Goal: Information Seeking & Learning: Learn about a topic

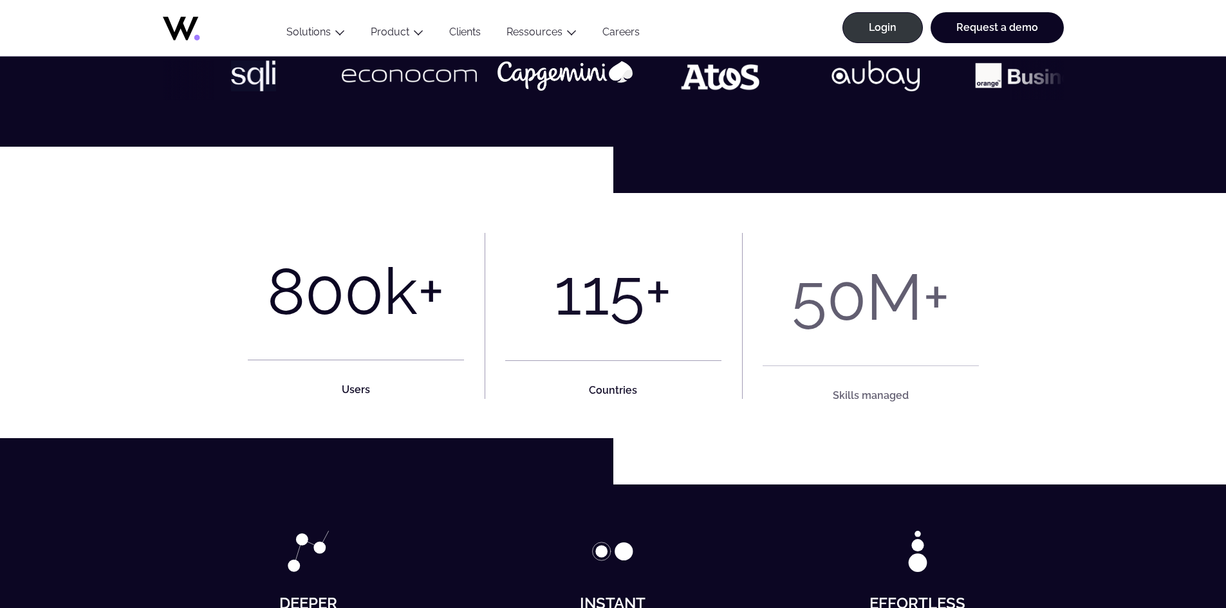
scroll to position [644, 0]
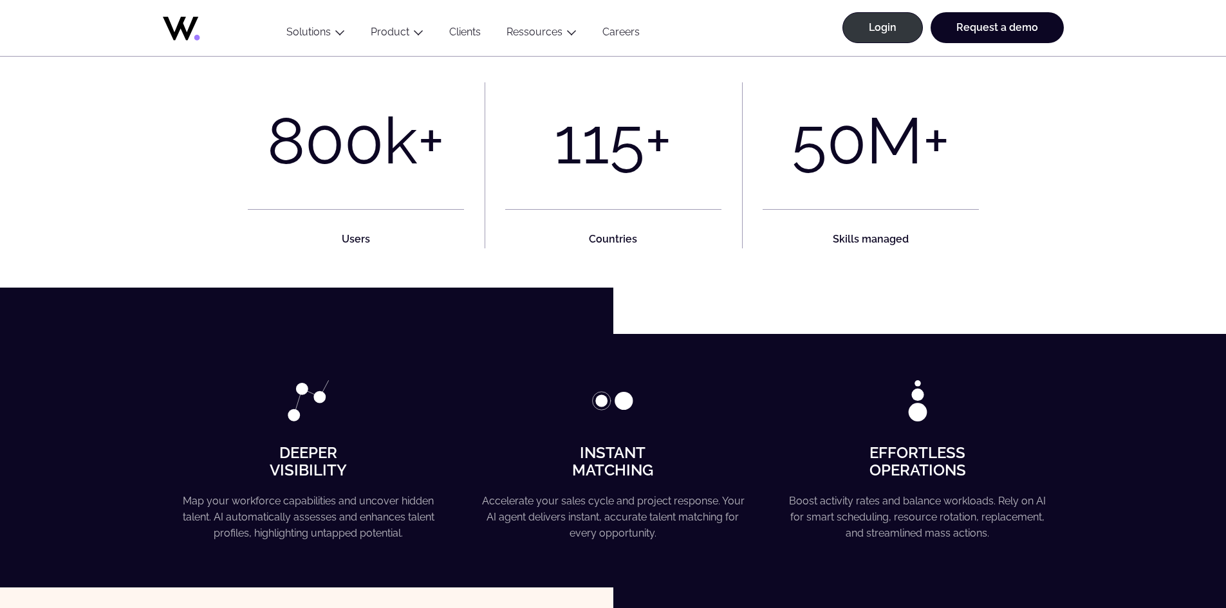
click at [342, 229] on figcaption "Users" at bounding box center [356, 228] width 216 height 39
click at [355, 238] on strong "Users" at bounding box center [356, 239] width 28 height 12
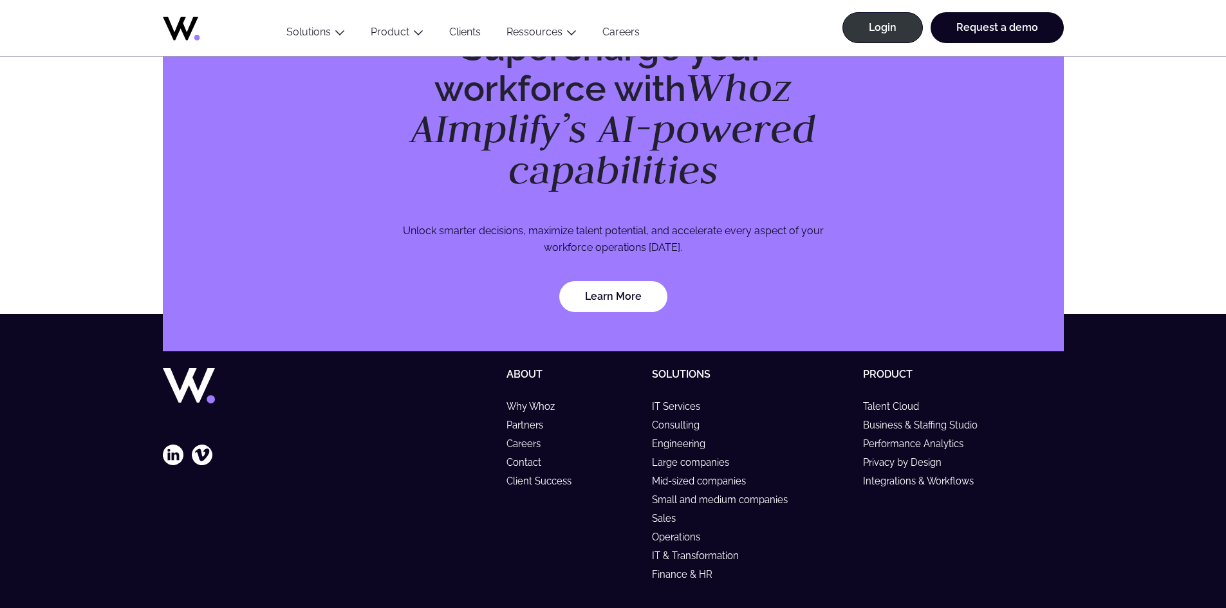
scroll to position [3734, 0]
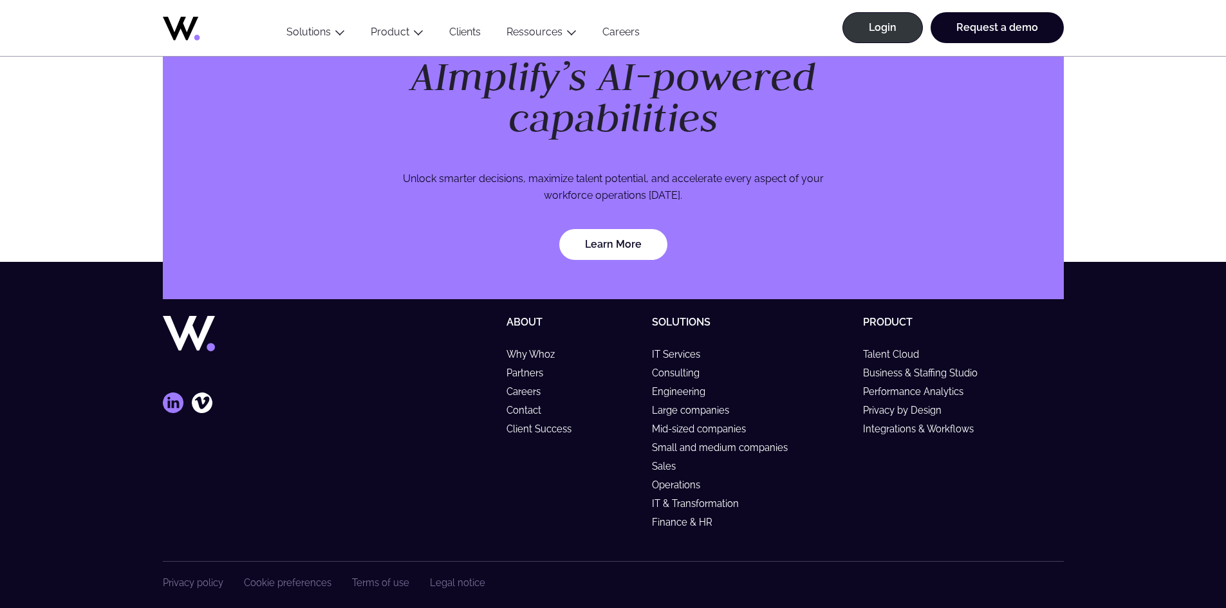
click at [173, 393] on icon at bounding box center [173, 403] width 21 height 21
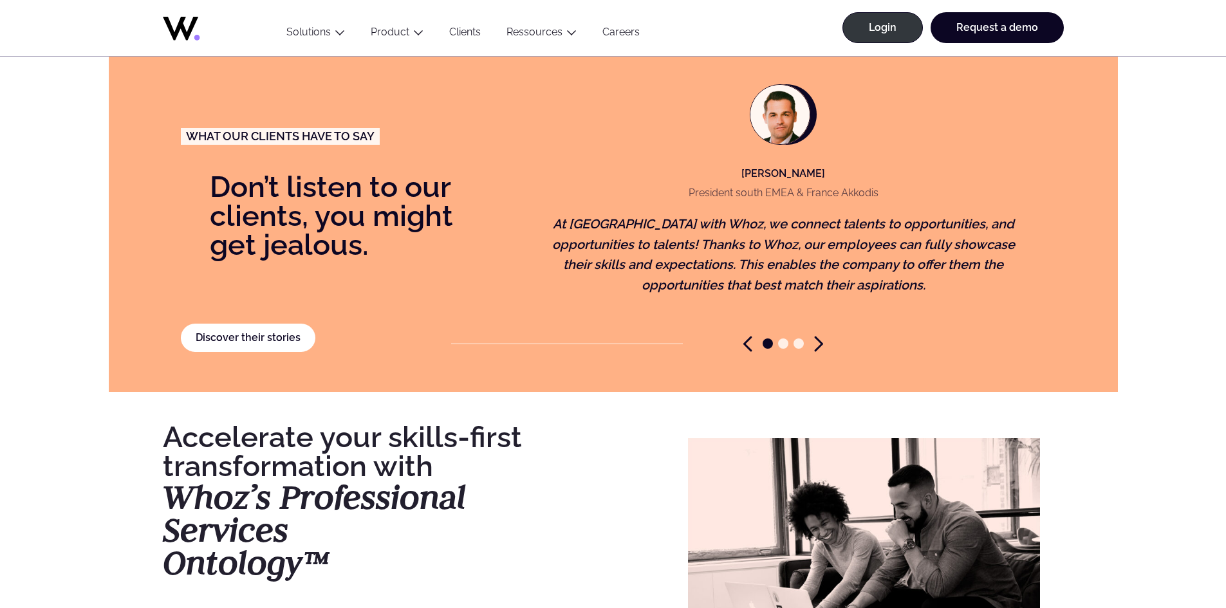
scroll to position [2318, 0]
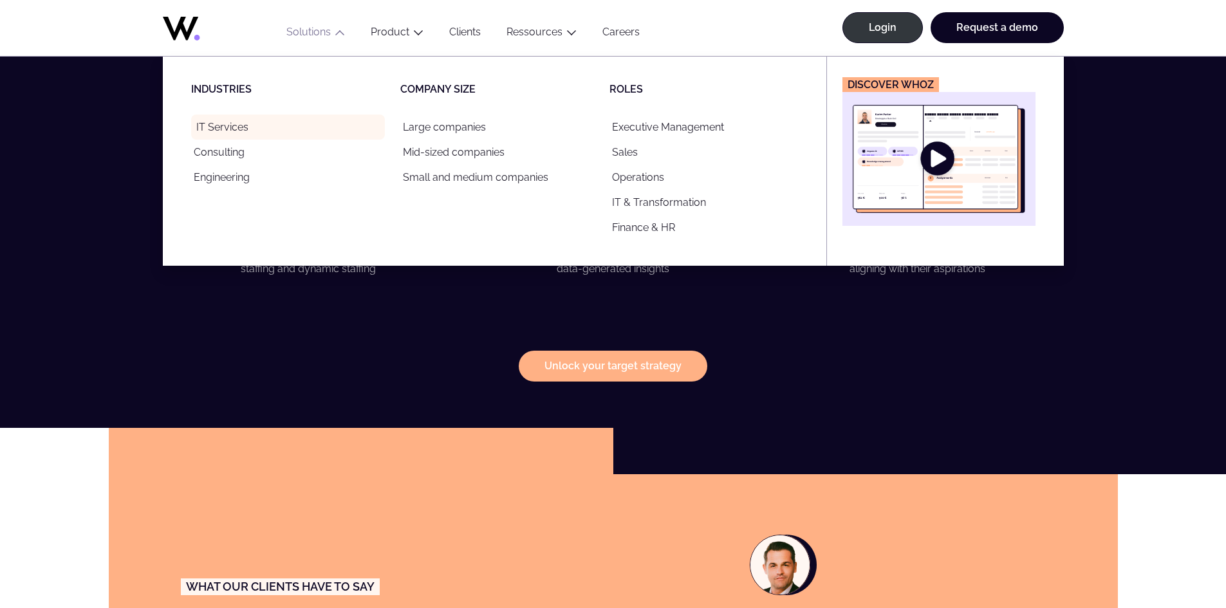
click at [232, 134] on link "IT Services" at bounding box center [288, 127] width 194 height 25
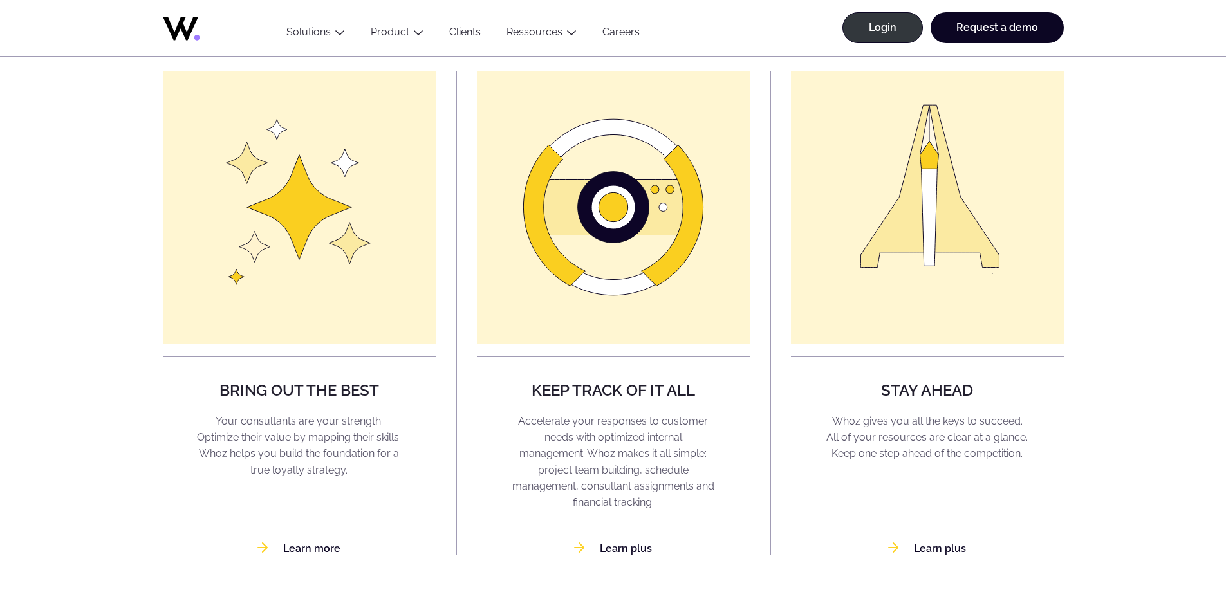
scroll to position [1030, 0]
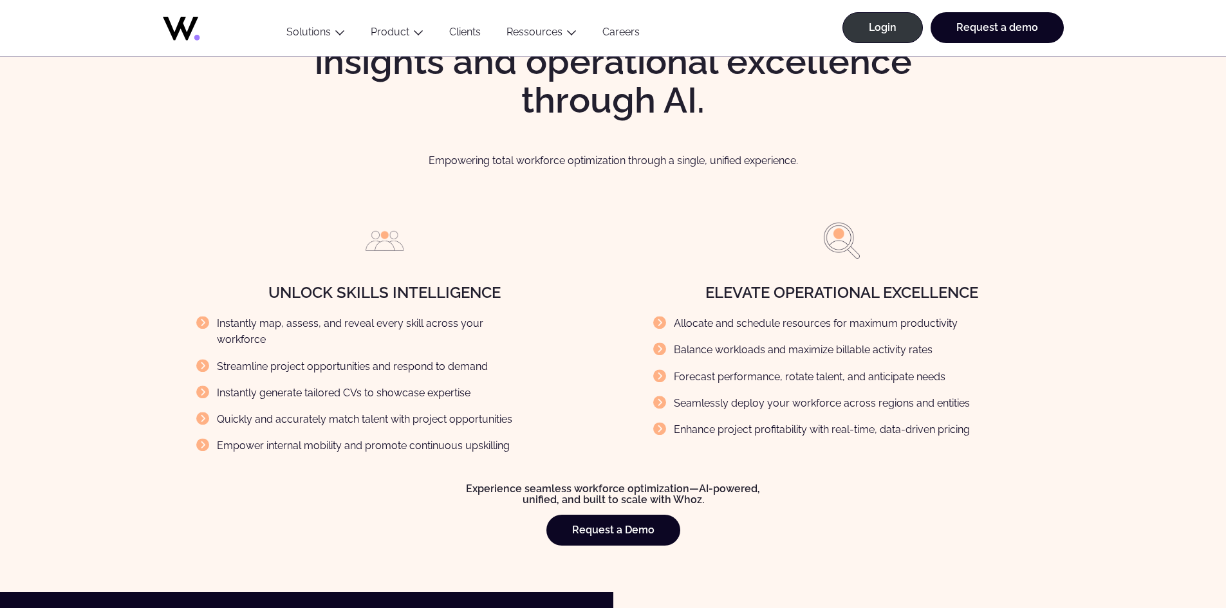
scroll to position [1158, 0]
